Goal: Information Seeking & Learning: Find specific fact

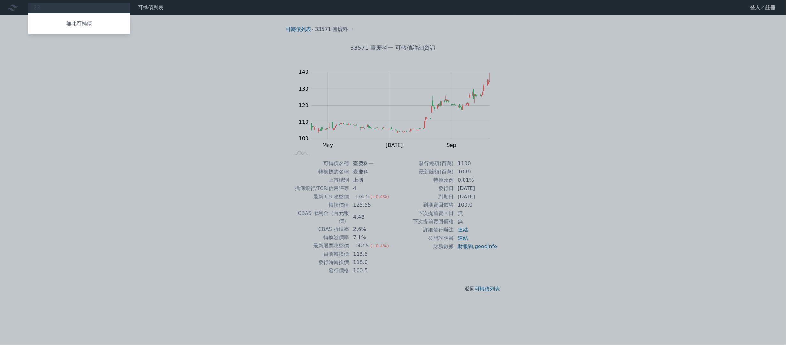
type input "2"
type input "順"
click at [44, 19] on span "23511" at bounding box center [43, 20] width 18 height 6
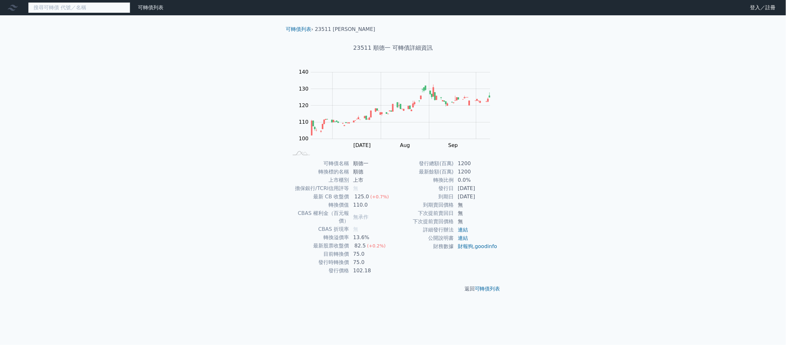
click at [58, 3] on input at bounding box center [79, 7] width 102 height 11
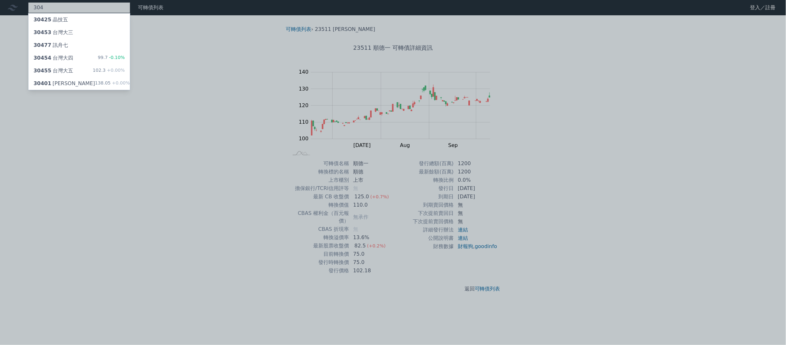
type input "304"
click at [63, 86] on div "30401 遠見一" at bounding box center [65, 84] width 62 height 8
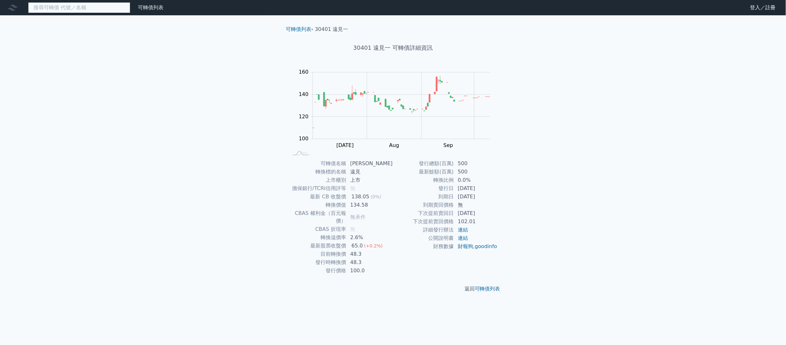
click at [72, 6] on input at bounding box center [79, 7] width 102 height 11
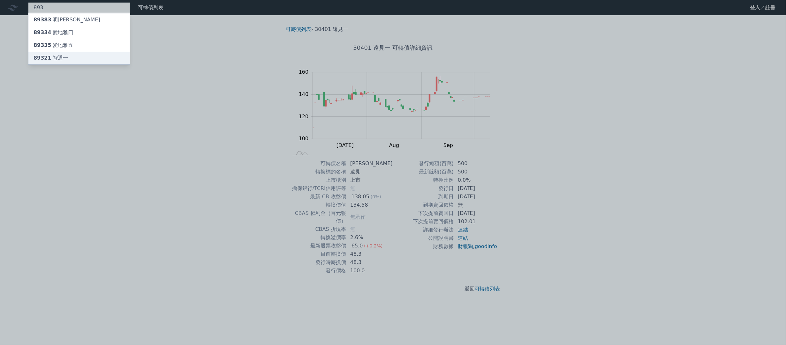
type input "893"
click at [89, 59] on div "89321 智通一" at bounding box center [79, 58] width 102 height 13
